Goal: Browse casually

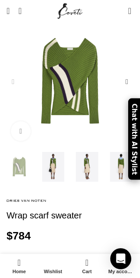
scroll to position [0, 276]
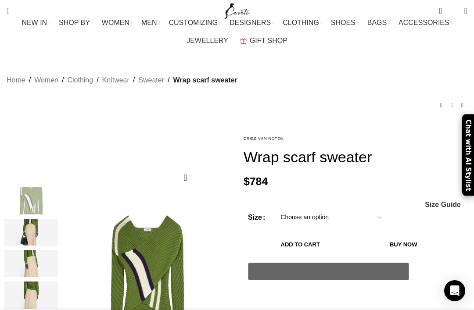
scroll to position [0, 205]
